Goal: Task Accomplishment & Management: Use online tool/utility

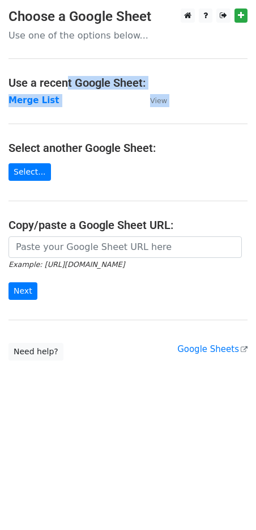
click at [56, 74] on main "Choose a Google Sheet Use one of the options below... Use a recent Google Sheet…" at bounding box center [128, 185] width 256 height 352
click at [28, 98] on strong "Merge List" at bounding box center [34, 100] width 50 height 10
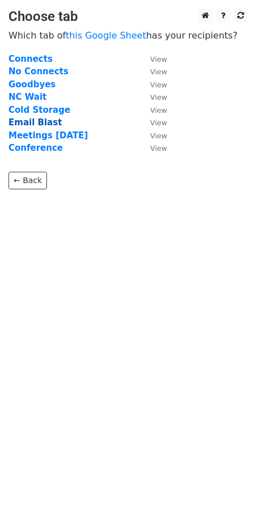
click at [41, 124] on strong "Email Blast" at bounding box center [35, 122] width 53 height 10
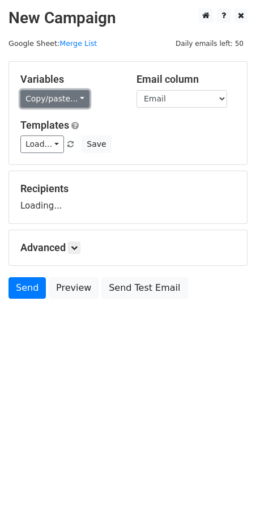
click at [68, 98] on link "Copy/paste..." at bounding box center [54, 99] width 69 height 18
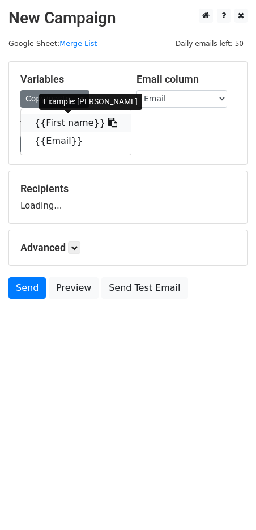
click at [43, 120] on link "{{First name}}" at bounding box center [76, 123] width 110 height 18
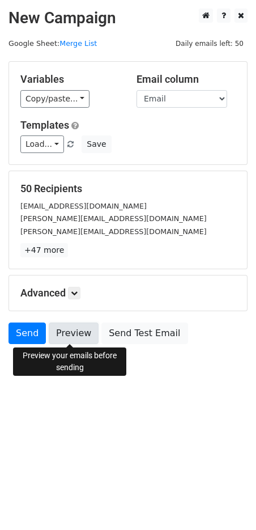
click at [73, 335] on link "Preview" at bounding box center [74, 334] width 50 height 22
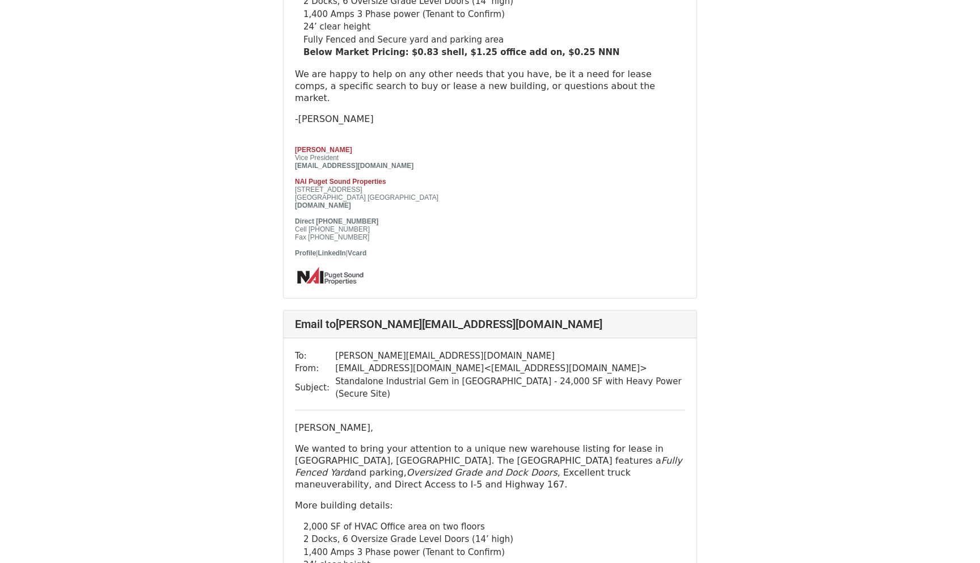
scroll to position [609, 0]
